Goal: Task Accomplishment & Management: Manage account settings

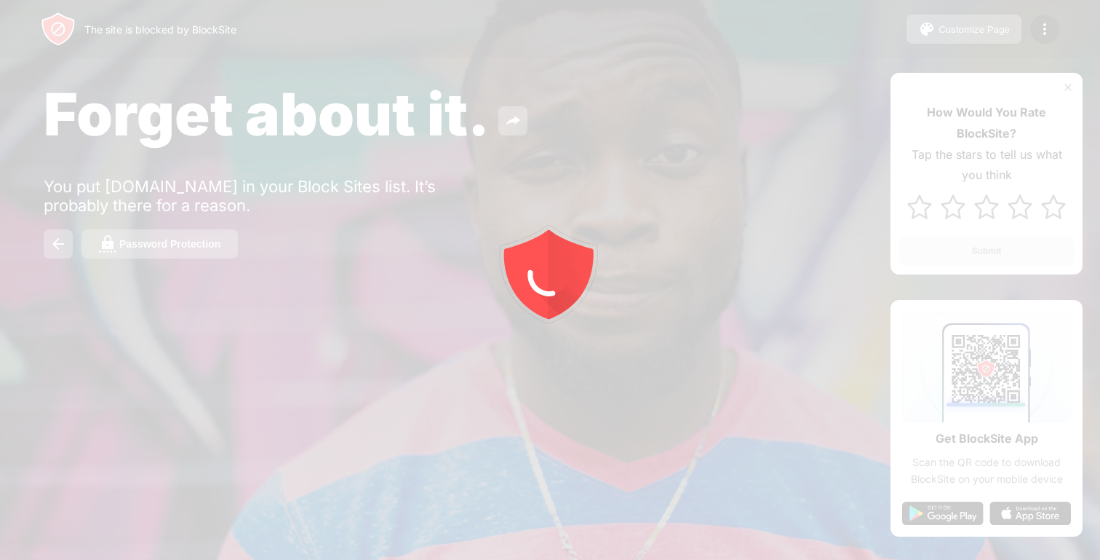
click at [202, 242] on div at bounding box center [550, 280] width 1100 height 560
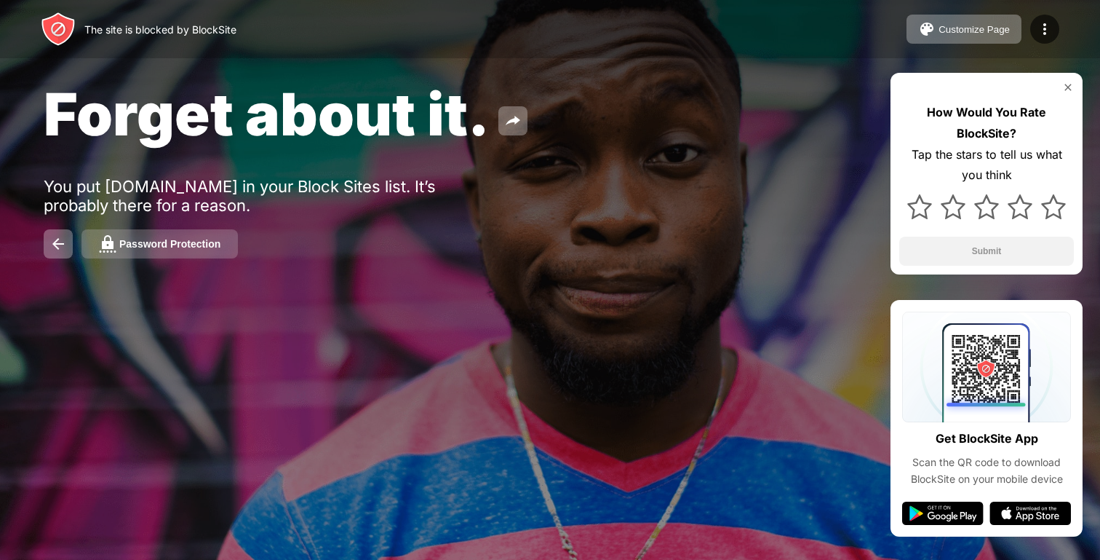
click at [204, 240] on div "Password Protection" at bounding box center [169, 244] width 101 height 12
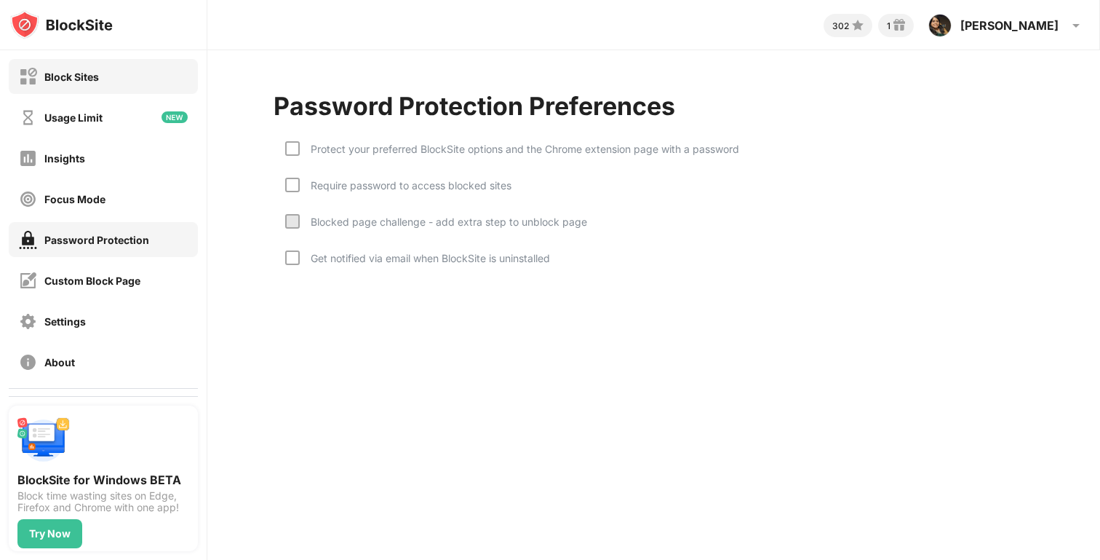
click at [36, 91] on div "Block Sites" at bounding box center [103, 76] width 189 height 35
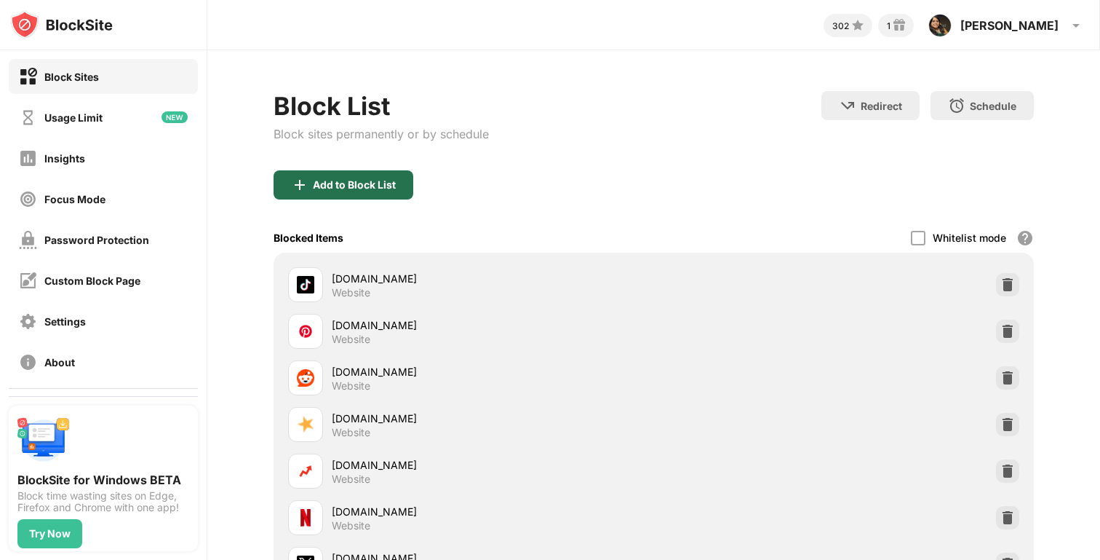
click at [370, 181] on div "Add to Block List" at bounding box center [354, 185] width 83 height 12
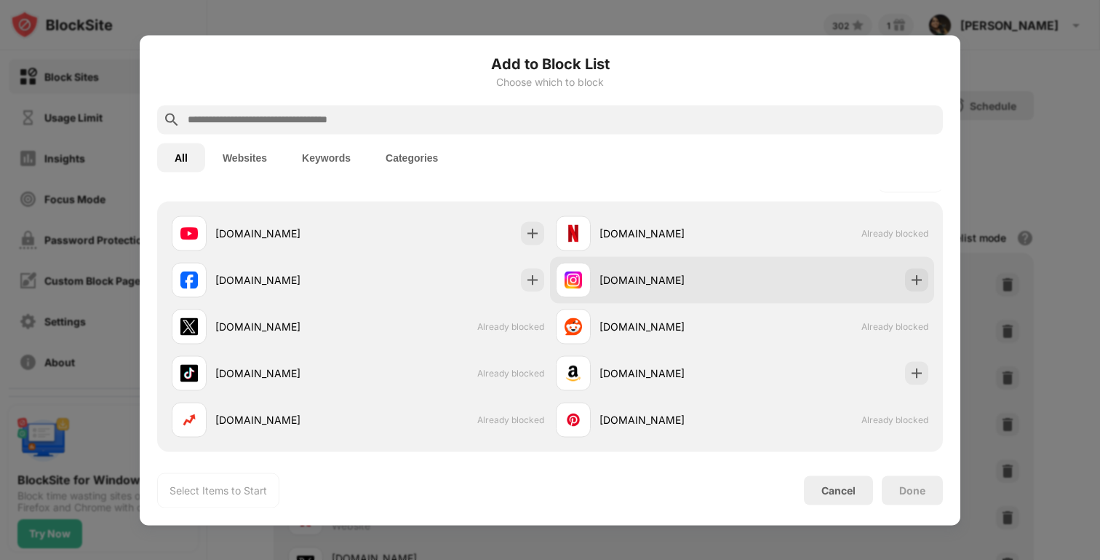
scroll to position [234, 0]
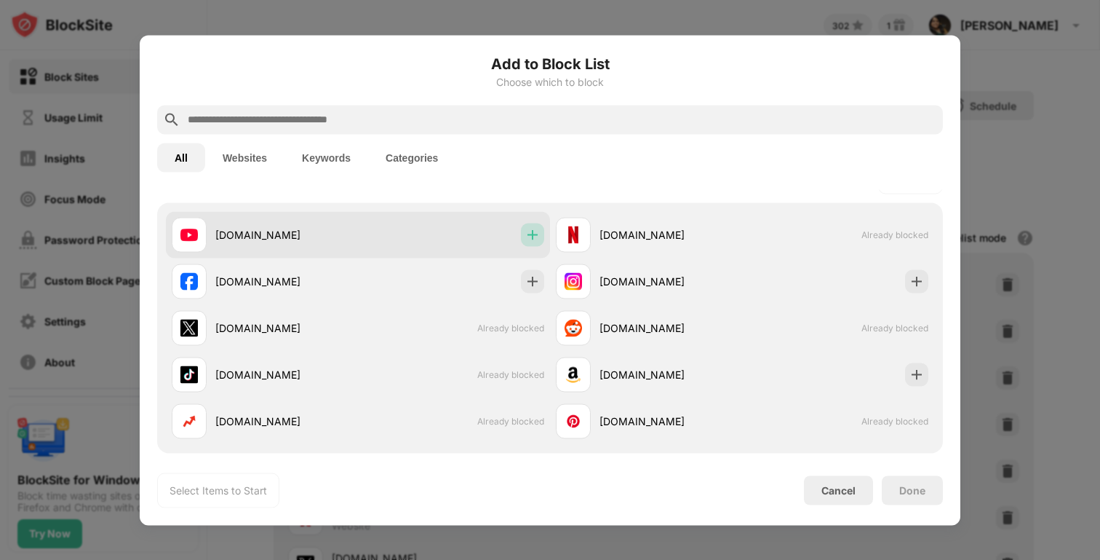
click at [540, 227] on div at bounding box center [532, 234] width 23 height 23
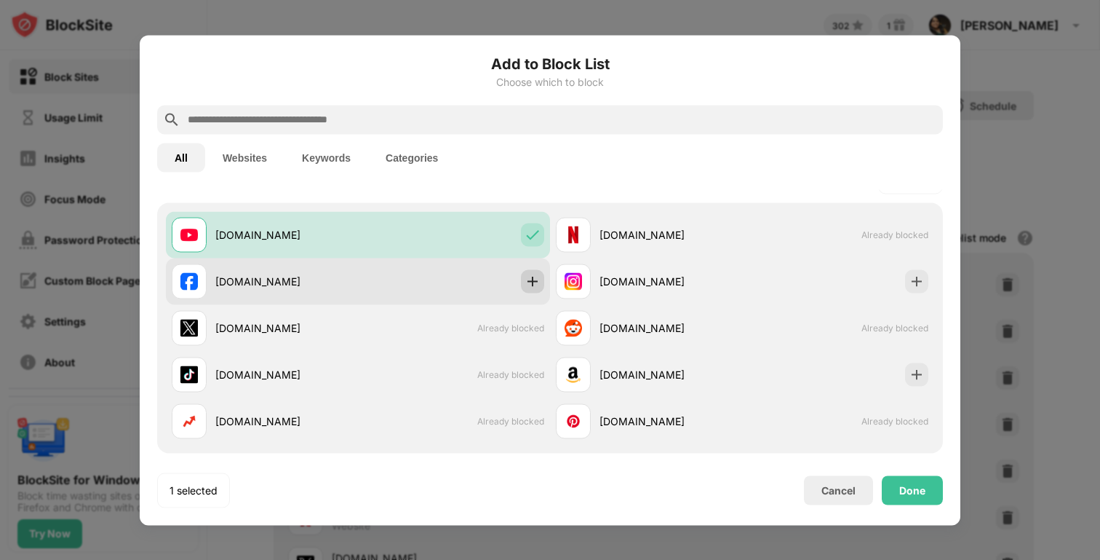
click at [535, 275] on img at bounding box center [532, 281] width 15 height 15
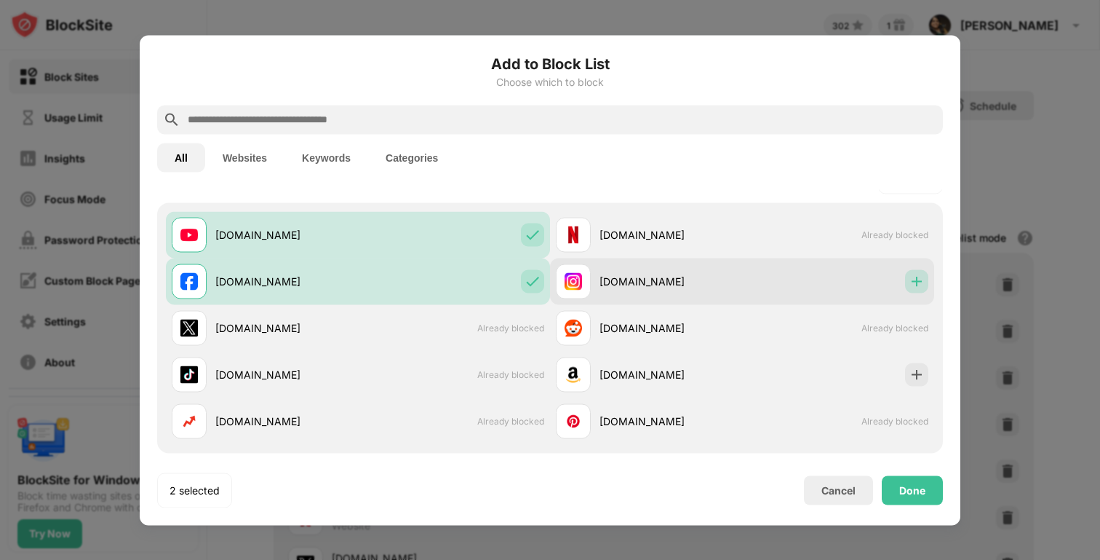
click at [910, 277] on img at bounding box center [917, 281] width 15 height 15
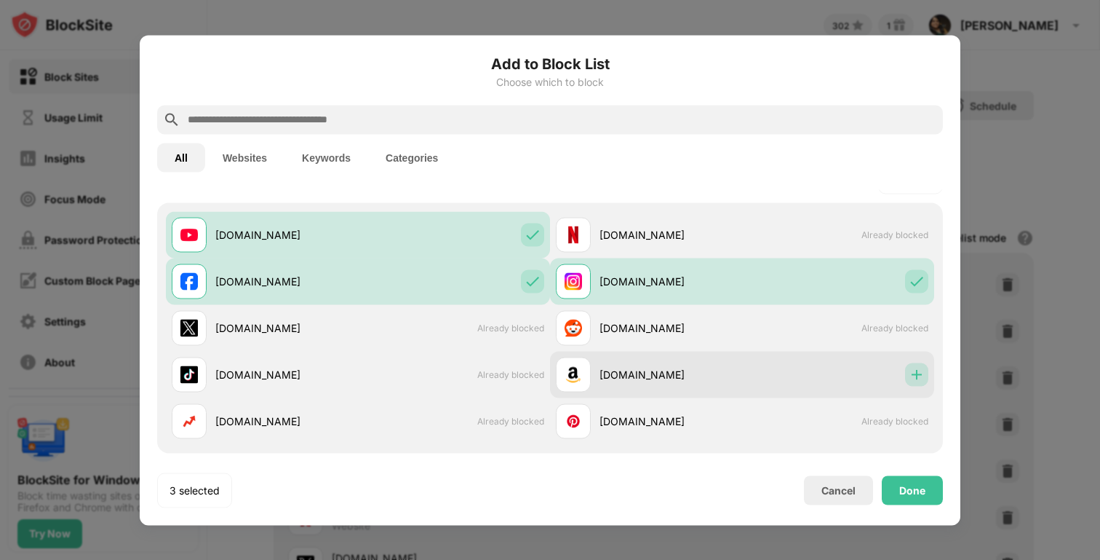
click at [918, 380] on img at bounding box center [917, 374] width 15 height 15
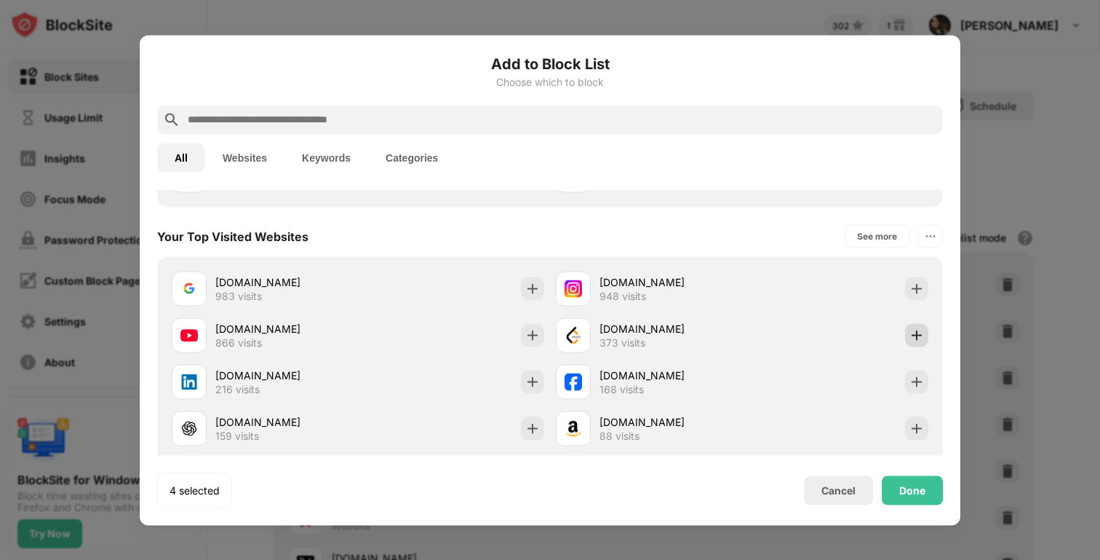
scroll to position [482, 0]
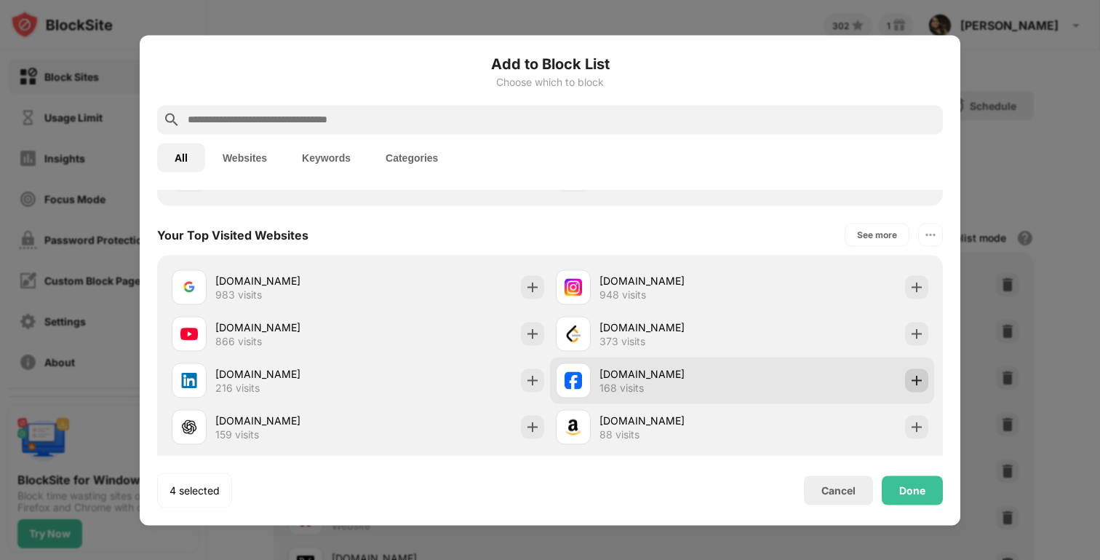
click at [917, 378] on img at bounding box center [917, 380] width 15 height 15
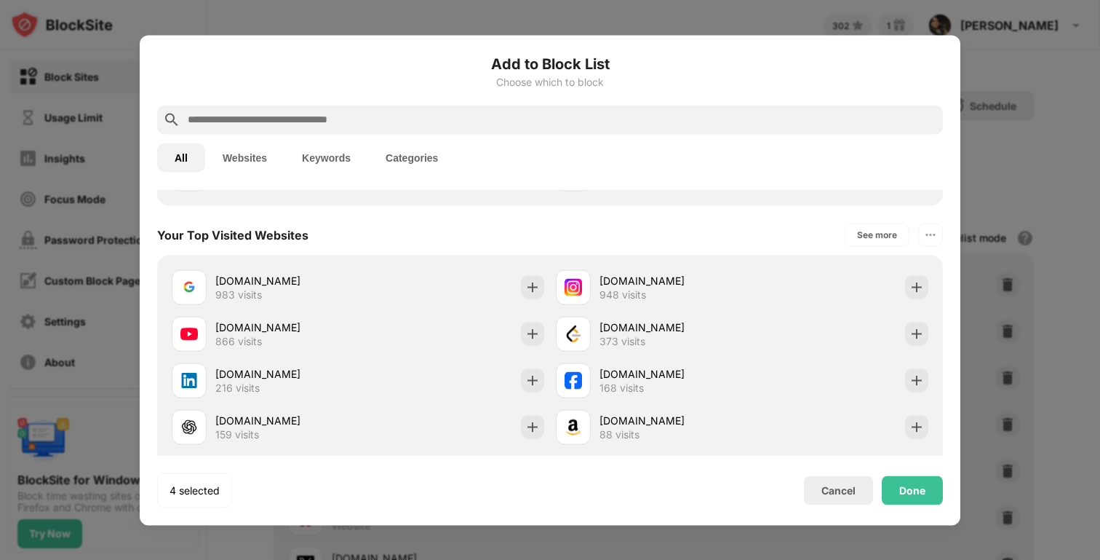
click at [919, 382] on div "Lifetime Access $149.9 One-time payment No trial — no future payments, immediat…" at bounding box center [813, 288] width 255 height 199
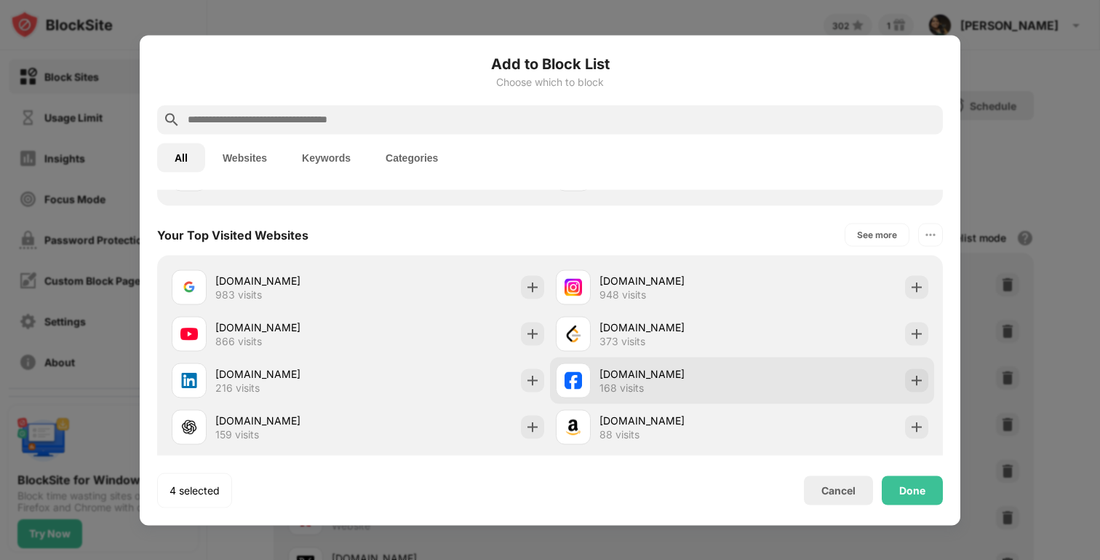
click at [917, 379] on img at bounding box center [917, 380] width 15 height 15
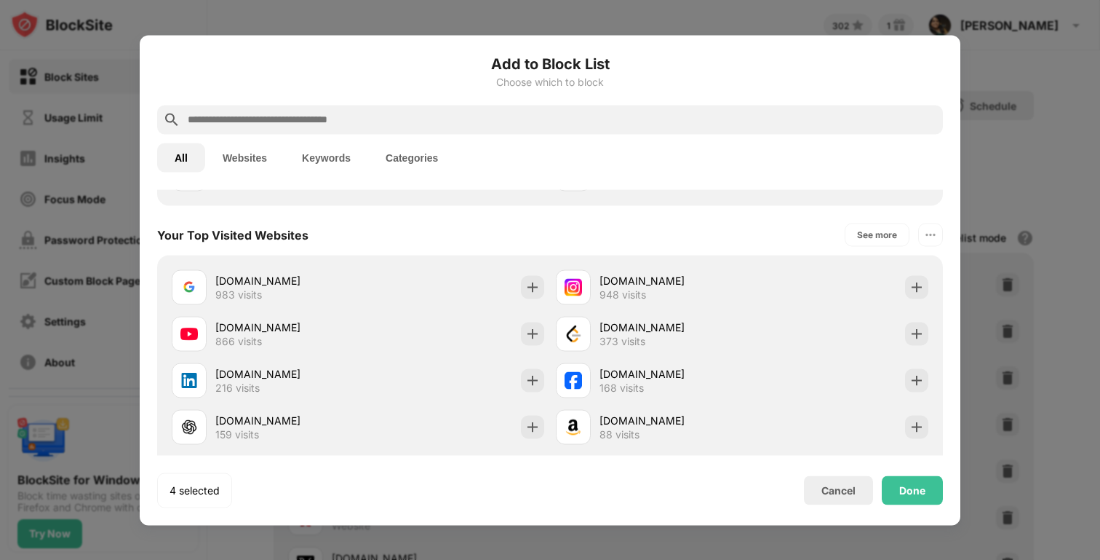
scroll to position [53, 0]
click at [910, 493] on div "Trusted by over 1,000,000+ productive users" at bounding box center [550, 460] width 783 height 70
click at [918, 490] on div "Trusted by over 1,000,000+ productive users" at bounding box center [550, 460] width 783 height 70
click at [925, 493] on div "Done" at bounding box center [913, 490] width 26 height 12
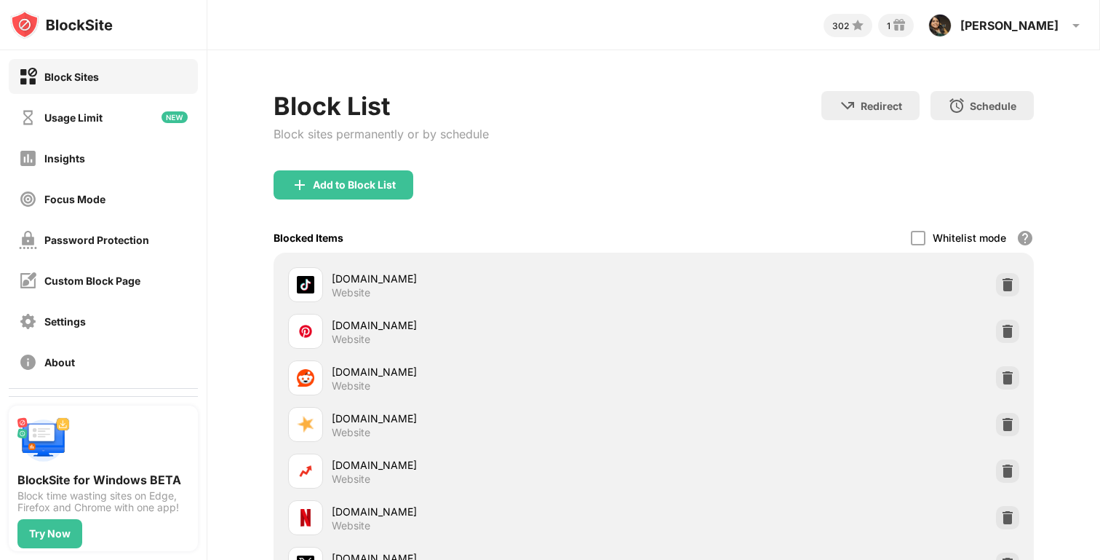
click at [925, 493] on div "Done" at bounding box center [913, 490] width 26 height 12
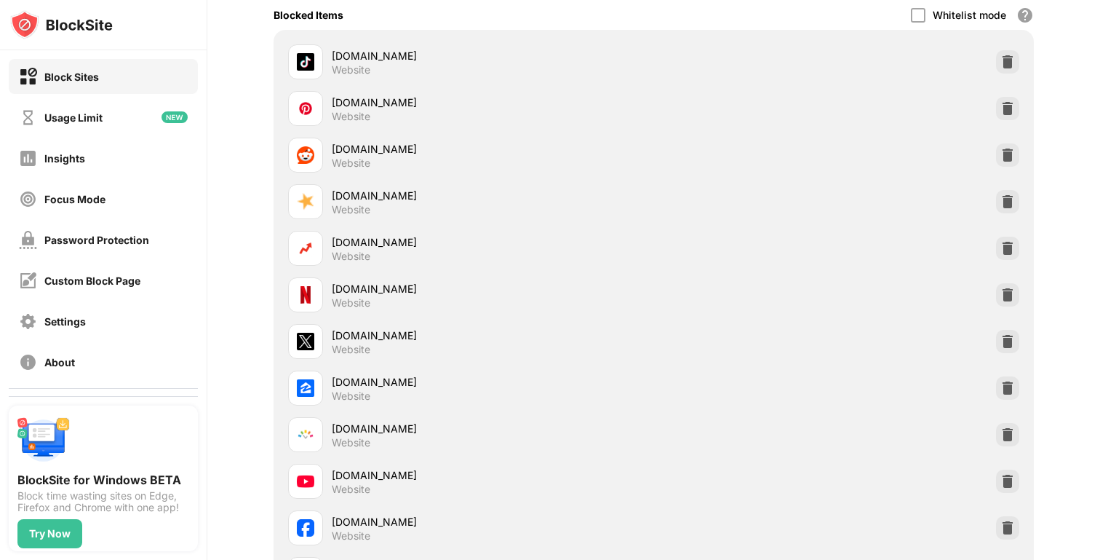
scroll to position [475, 0]
